Goal: Connect with others: Connect with others

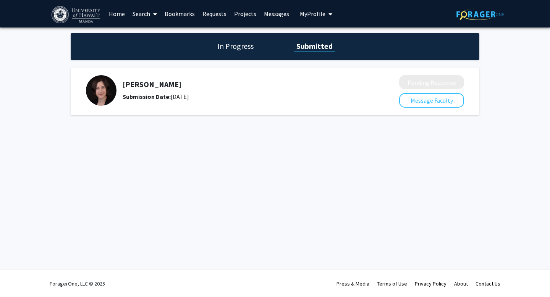
click at [114, 15] on link "Home" at bounding box center [117, 13] width 24 height 27
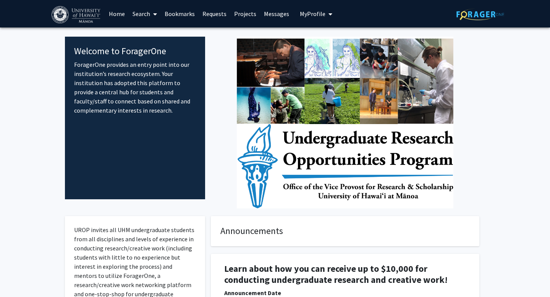
click at [141, 13] on link "Search" at bounding box center [145, 13] width 32 height 27
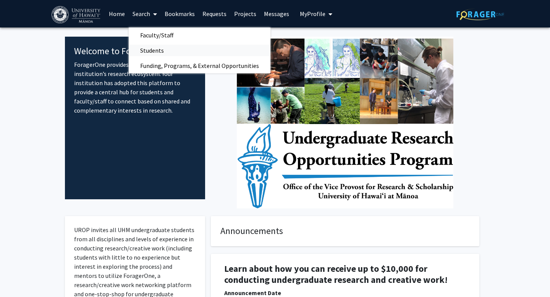
click at [153, 54] on span "Students" at bounding box center [152, 50] width 47 height 15
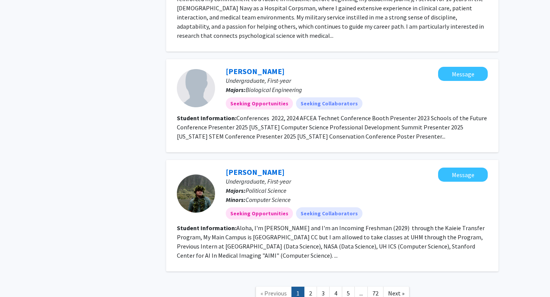
scroll to position [1131, 0]
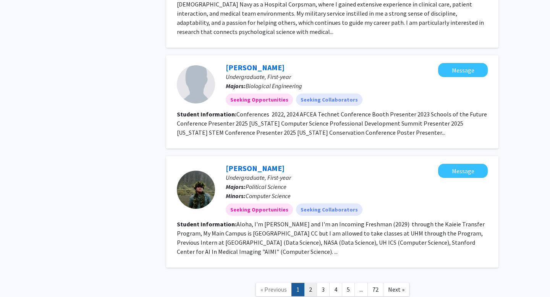
click at [309, 283] on link "2" at bounding box center [310, 289] width 13 height 13
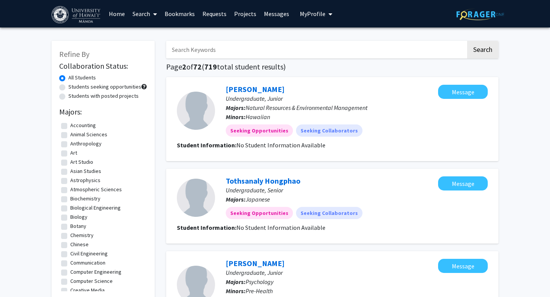
click at [216, 18] on link "Requests" at bounding box center [215, 13] width 32 height 27
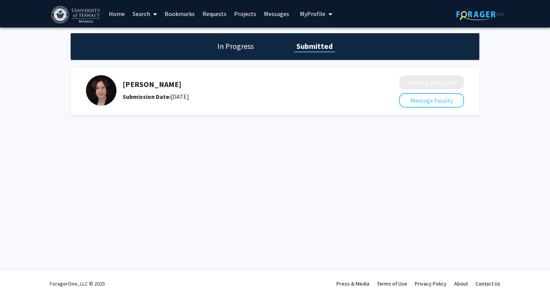
click at [238, 17] on link "Projects" at bounding box center [245, 13] width 30 height 27
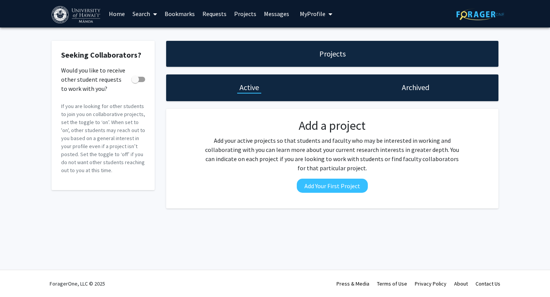
click at [206, 11] on link "Requests" at bounding box center [215, 13] width 32 height 27
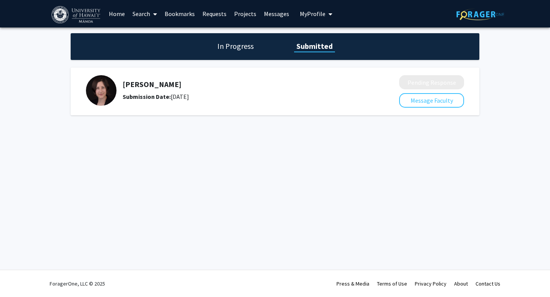
click at [125, 91] on div "[PERSON_NAME] Submission Date: [DATE]" at bounding box center [241, 90] width 236 height 21
click at [102, 91] on img at bounding box center [101, 90] width 31 height 31
click at [188, 18] on link "Bookmarks" at bounding box center [180, 13] width 38 height 27
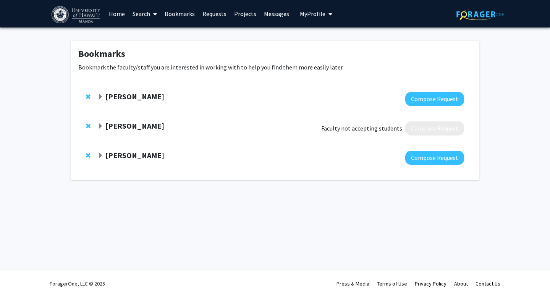
click at [126, 154] on strong "[PERSON_NAME]" at bounding box center [134, 156] width 59 height 10
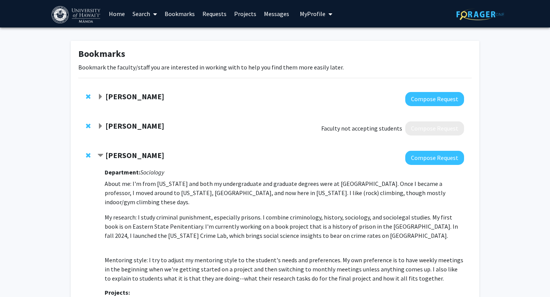
click at [128, 157] on strong "[PERSON_NAME]" at bounding box center [134, 156] width 59 height 10
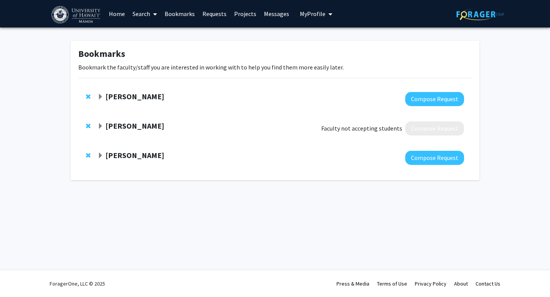
click at [128, 157] on strong "[PERSON_NAME]" at bounding box center [134, 156] width 59 height 10
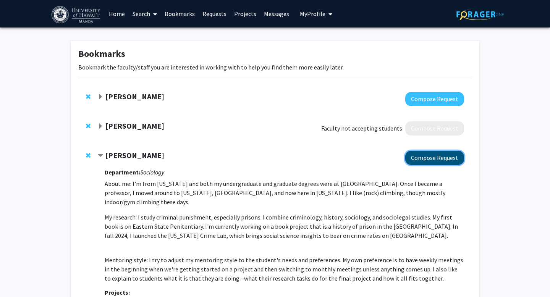
click at [441, 160] on button "Compose Request" at bounding box center [434, 158] width 59 height 14
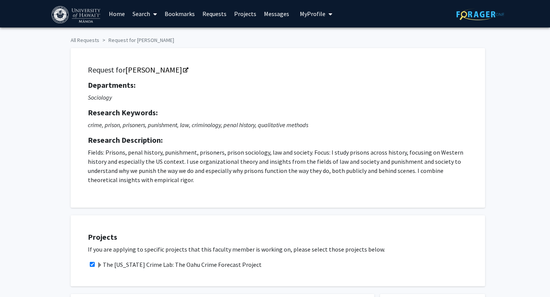
checkbox input "true"
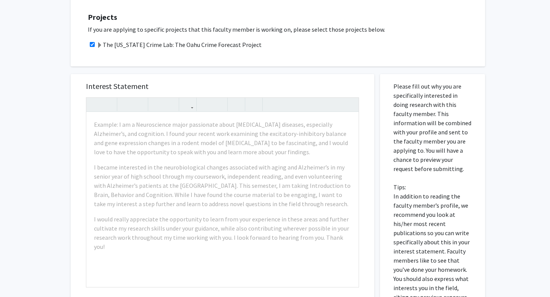
scroll to position [205, 0]
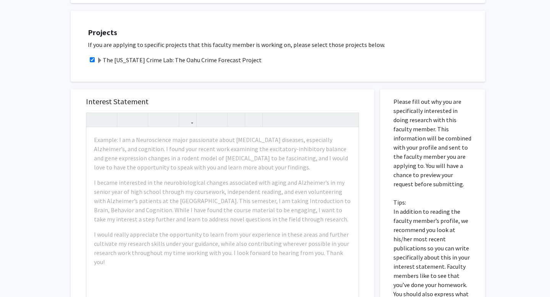
click at [169, 58] on label "The [US_STATE] Crime Lab: The Oahu Crime Forecast Project" at bounding box center [179, 59] width 165 height 9
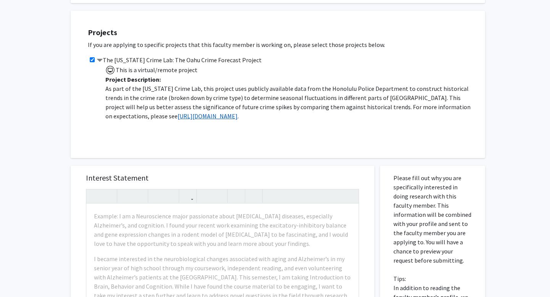
click at [185, 119] on link "[URL][DOMAIN_NAME]" at bounding box center [208, 116] width 60 height 8
